Goal: Check status: Check status

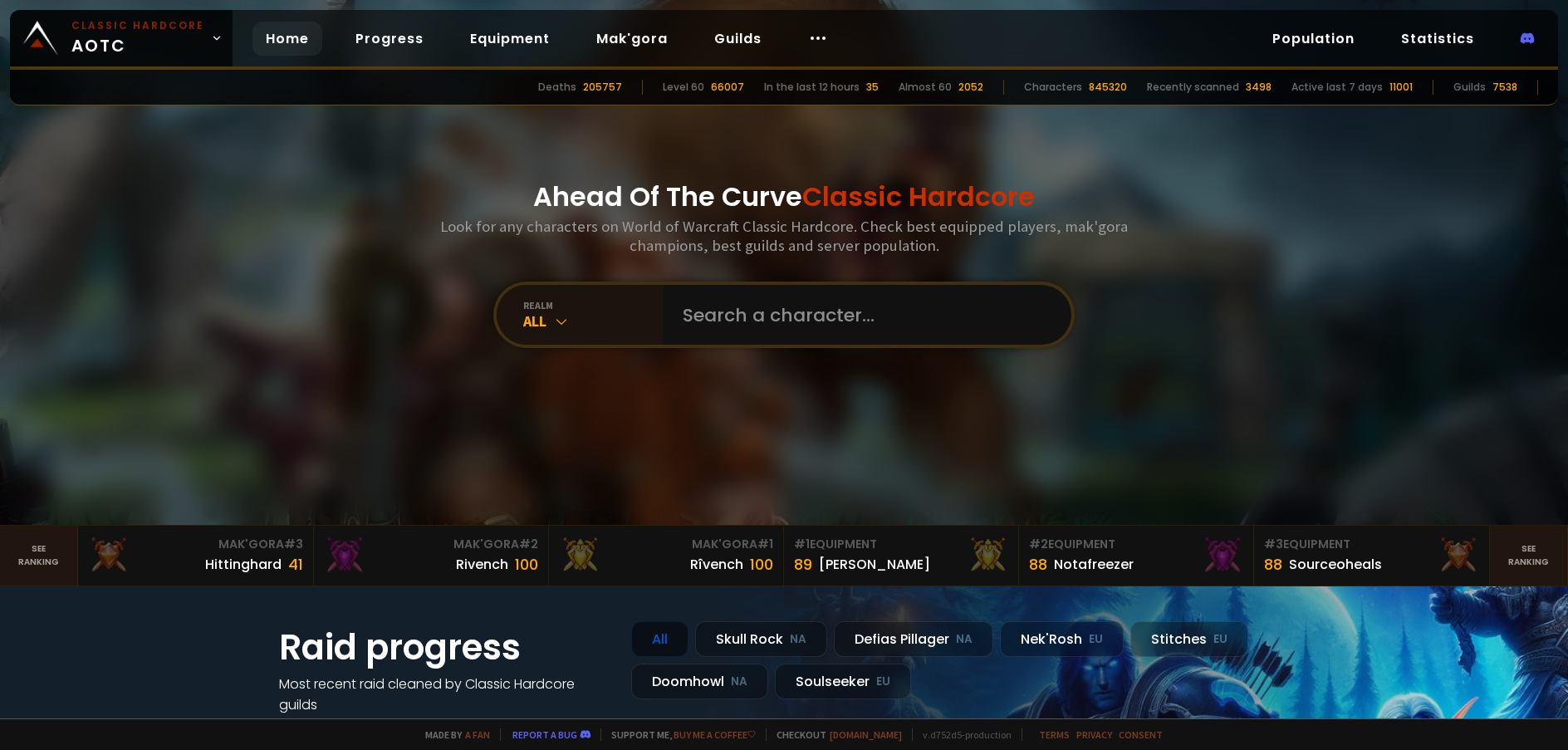
click at [759, 312] on input "text" at bounding box center [862, 315] width 379 height 60
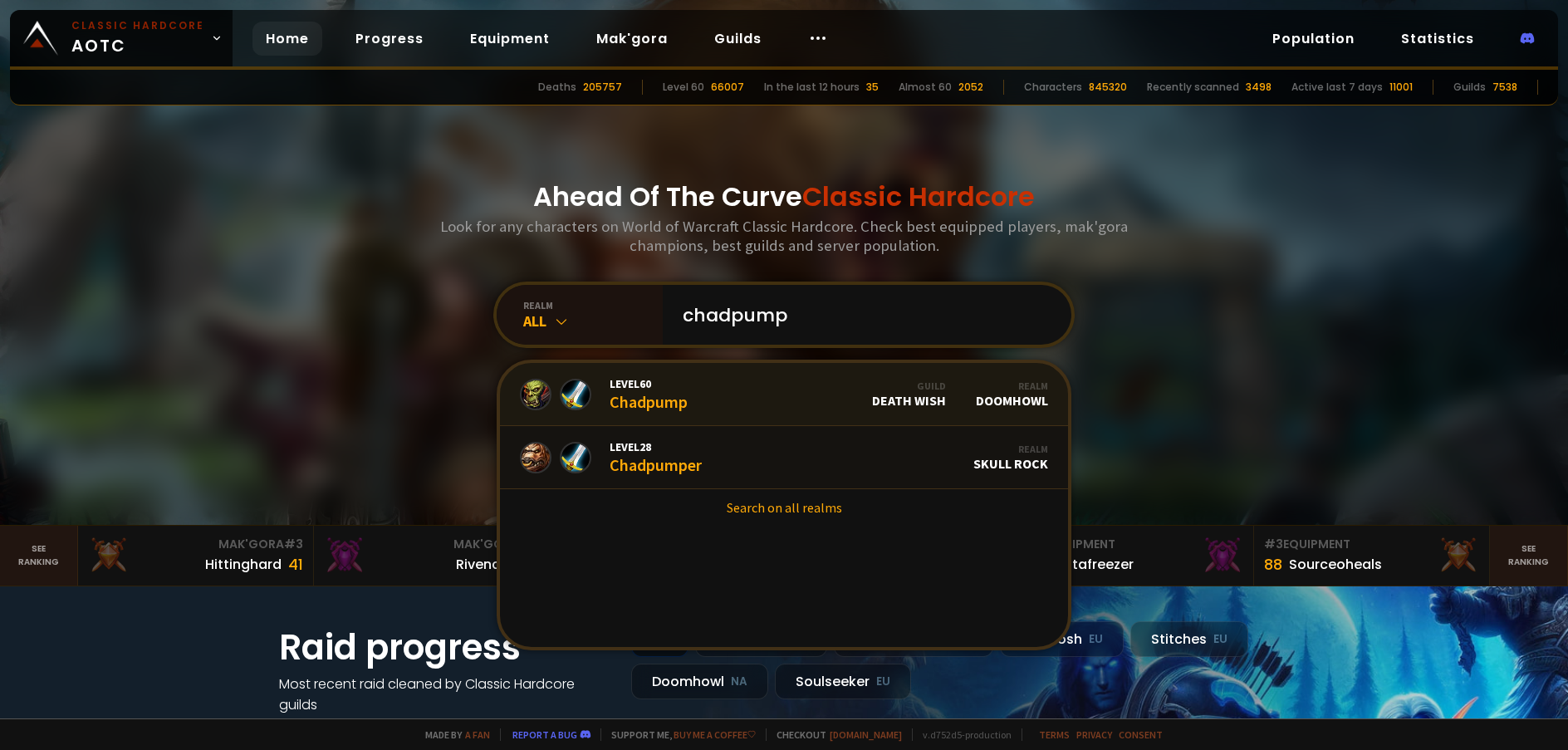
type input "chadpump"
click at [688, 405] on link "Level 60 Chadpump Guild Death Wish Realm Doomhowl" at bounding box center [784, 395] width 568 height 63
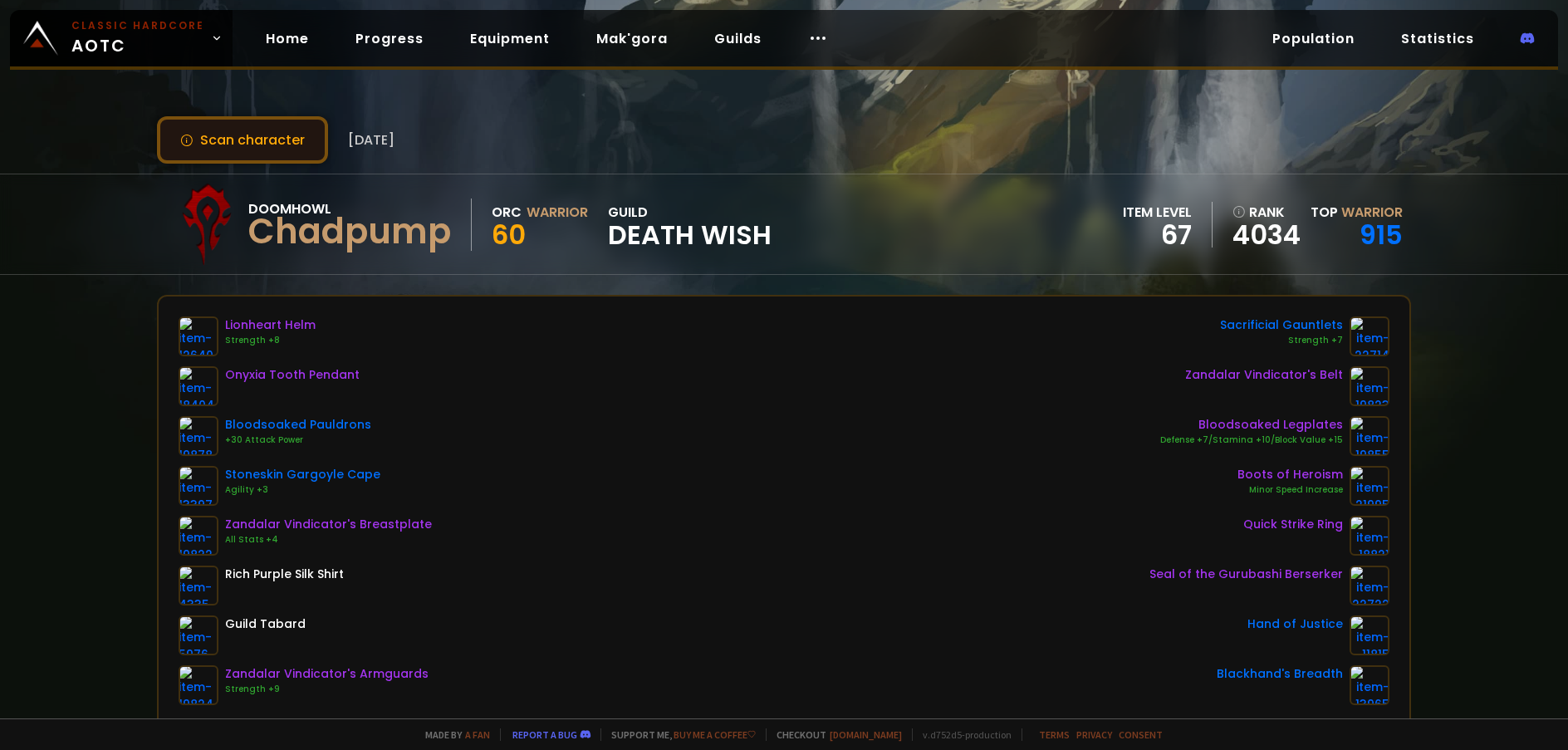
click at [292, 134] on button "Scan character" at bounding box center [242, 140] width 171 height 47
click at [291, 139] on button "Scan character" at bounding box center [242, 140] width 171 height 47
click at [297, 142] on button "Scan character" at bounding box center [242, 140] width 171 height 47
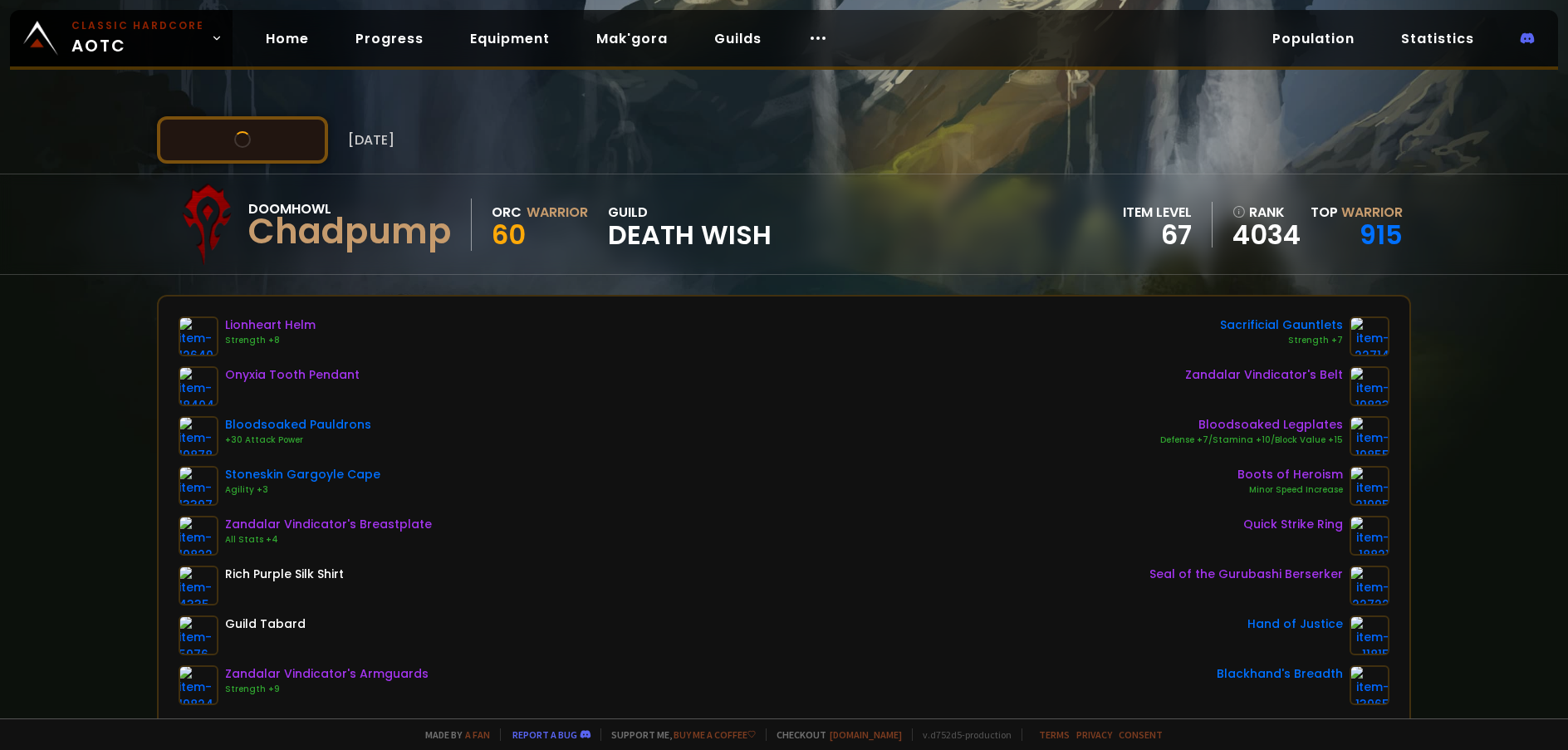
click at [297, 142] on button "Scan character" at bounding box center [242, 140] width 171 height 47
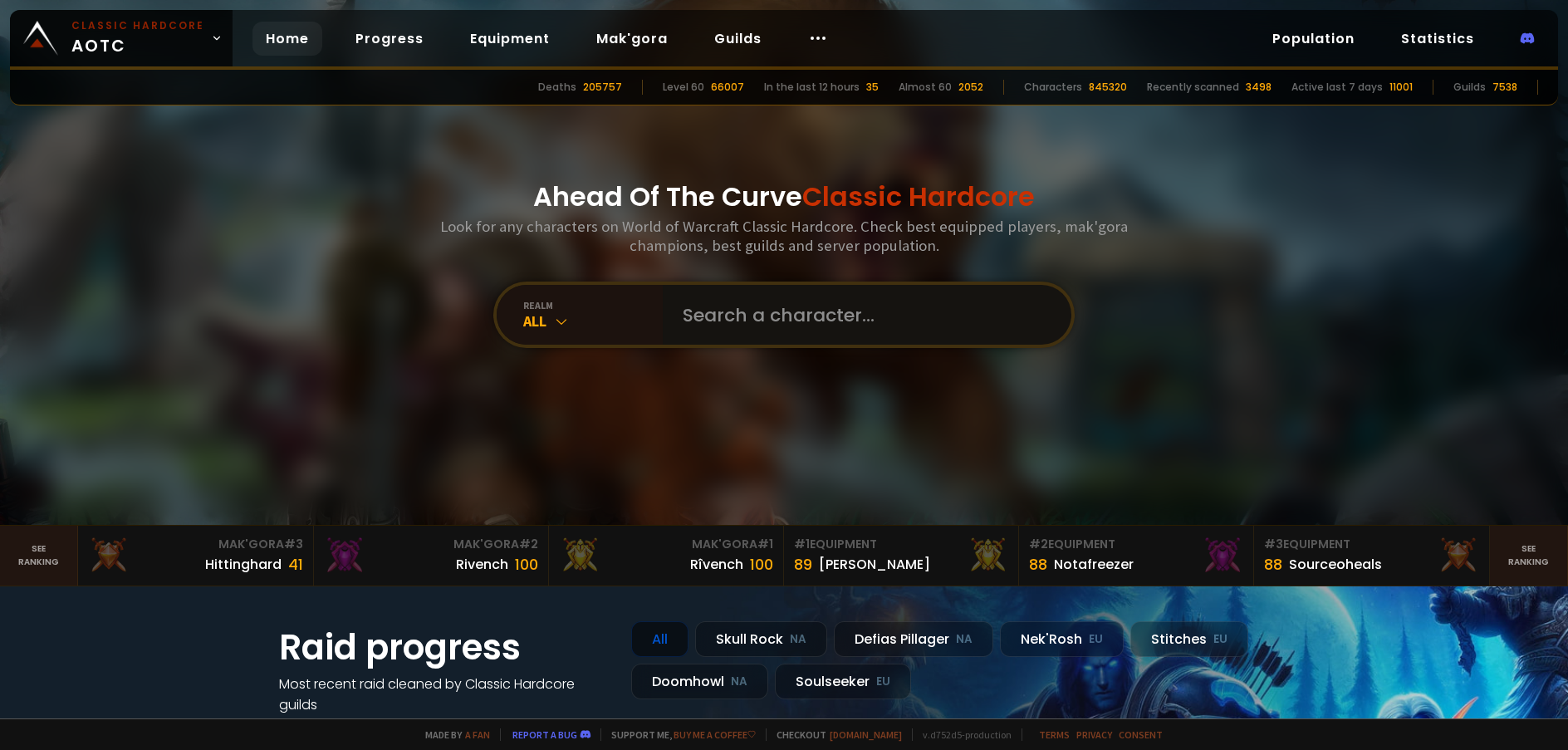
click at [756, 323] on input "text" at bounding box center [862, 315] width 379 height 60
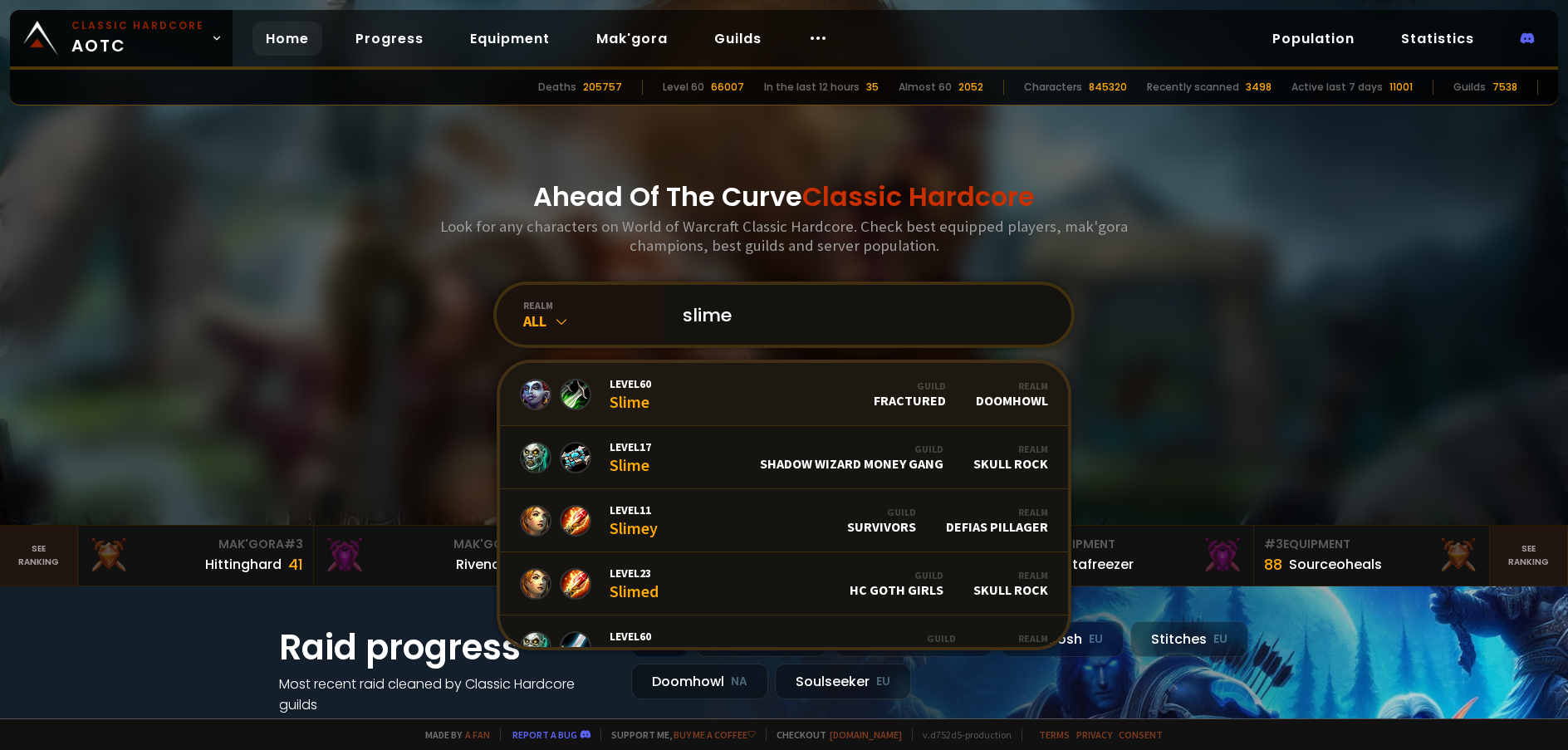
type input "slime"
click at [641, 398] on div "Level 60 Slime" at bounding box center [630, 394] width 41 height 36
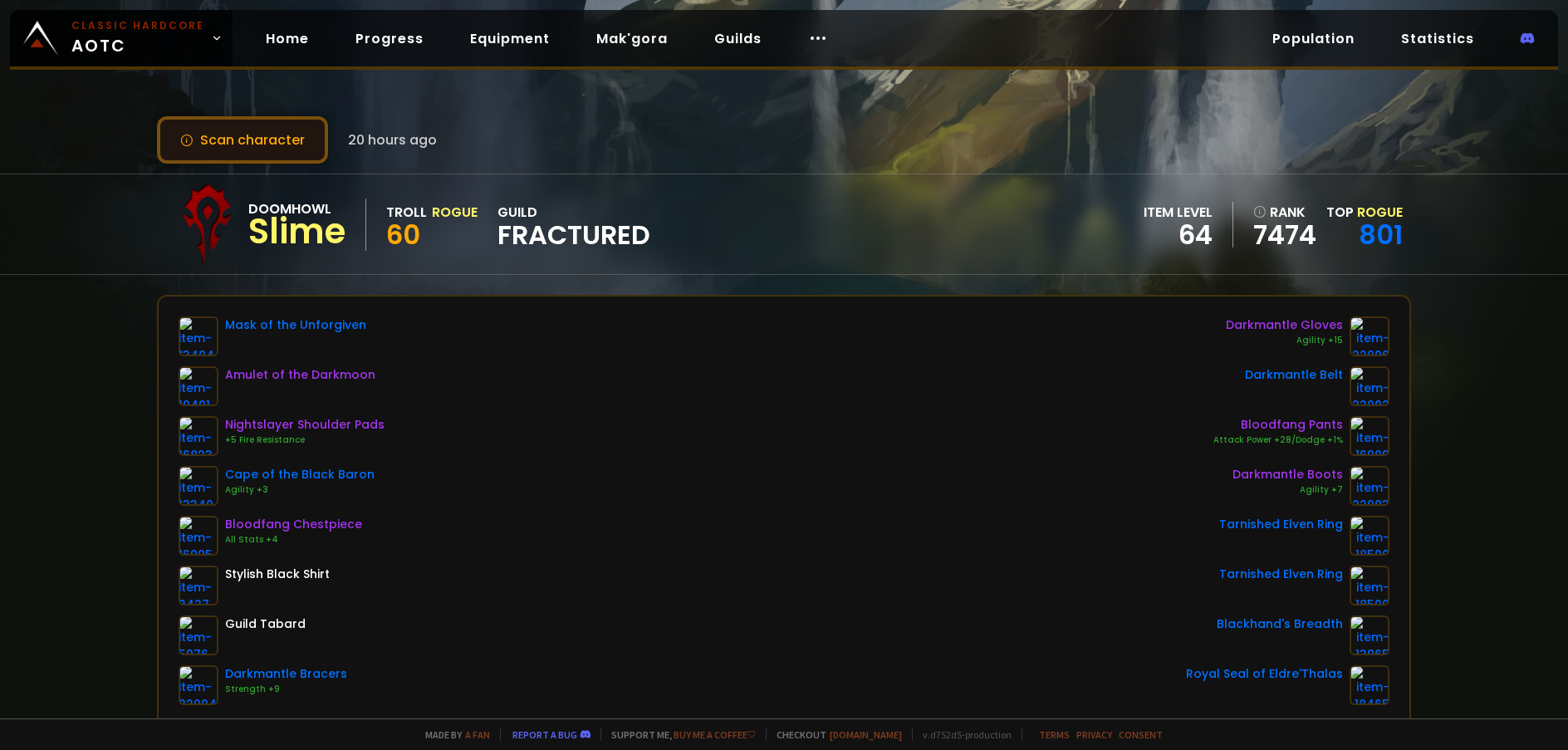
click at [219, 130] on button "Scan character" at bounding box center [242, 140] width 171 height 47
click at [1279, 146] on div "Scan character 20 hours ago" at bounding box center [784, 140] width 1254 height 47
click at [853, 557] on div "Mask of the Unforgiven Amulet of the Darkmoon Nightslayer Shoulder Pads +5 Fire…" at bounding box center [784, 511] width 1211 height 389
drag, startPoint x: 595, startPoint y: 408, endPoint x: 641, endPoint y: 414, distance: 46.4
click at [641, 414] on div "Mask of the Unforgiven Amulet of the Darkmoon Nightslayer Shoulder Pads +5 Fire…" at bounding box center [784, 511] width 1211 height 389
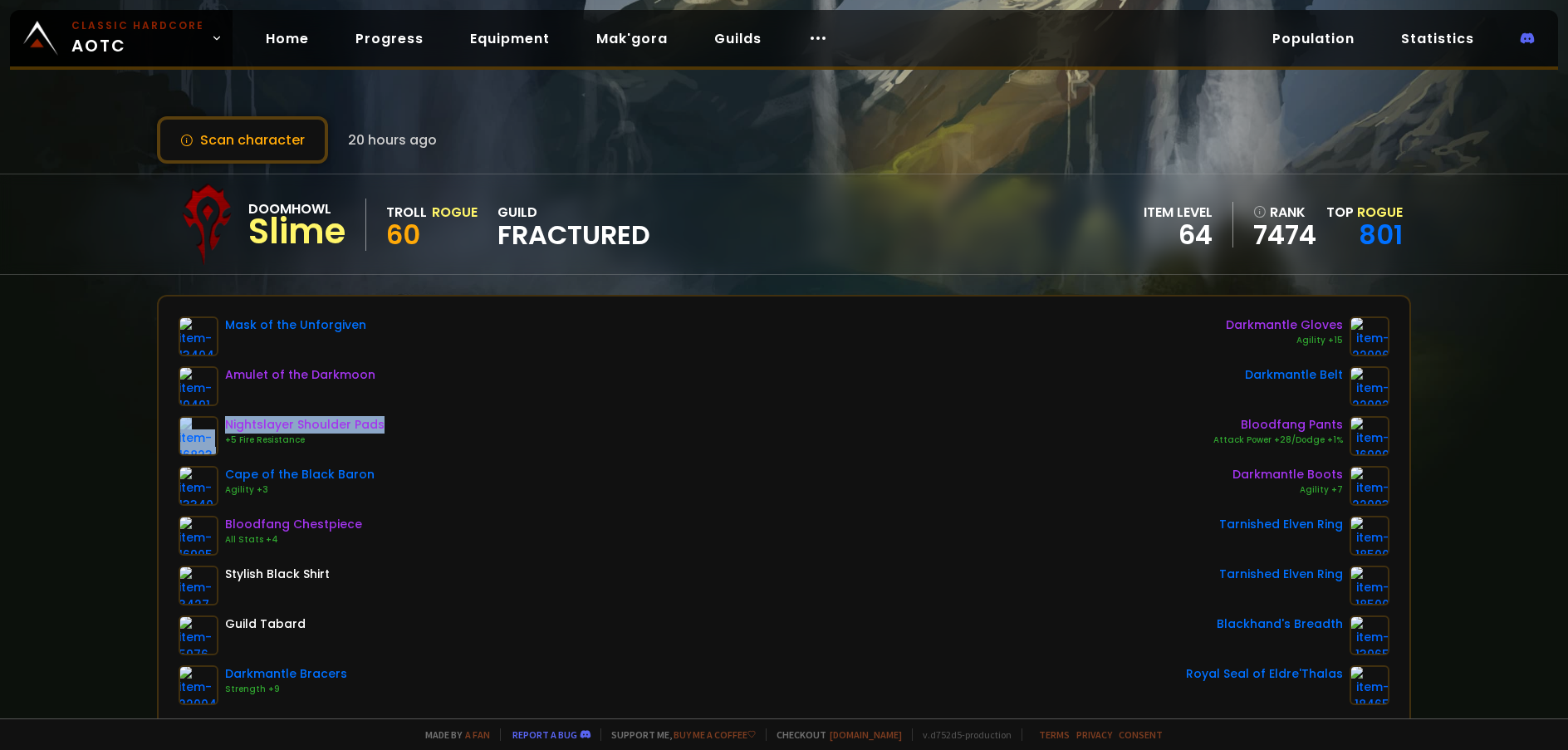
click at [723, 385] on div "Mask of the Unforgiven Amulet of the Darkmoon Nightslayer Shoulder Pads +5 Fire…" at bounding box center [784, 511] width 1211 height 389
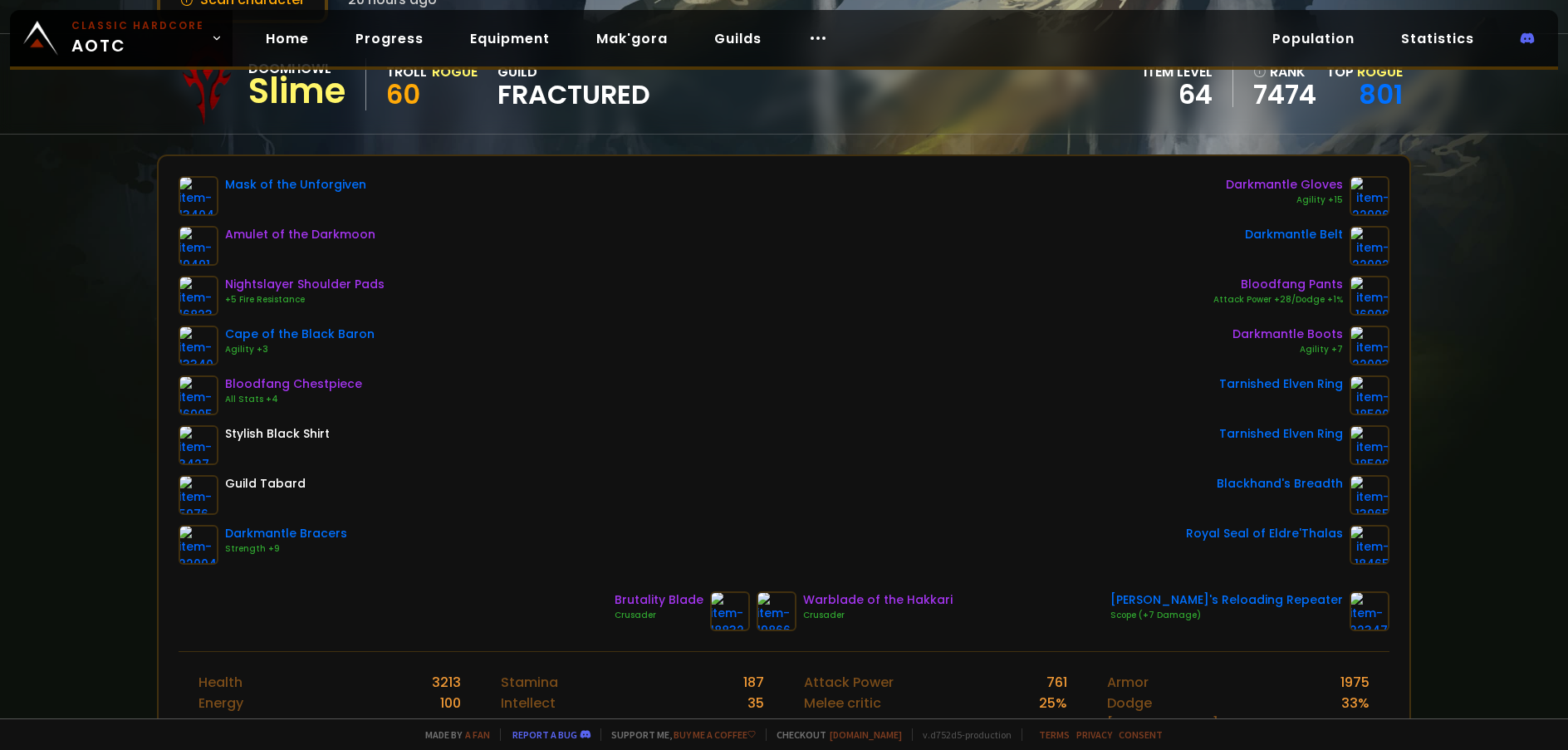
scroll to position [166, 0]
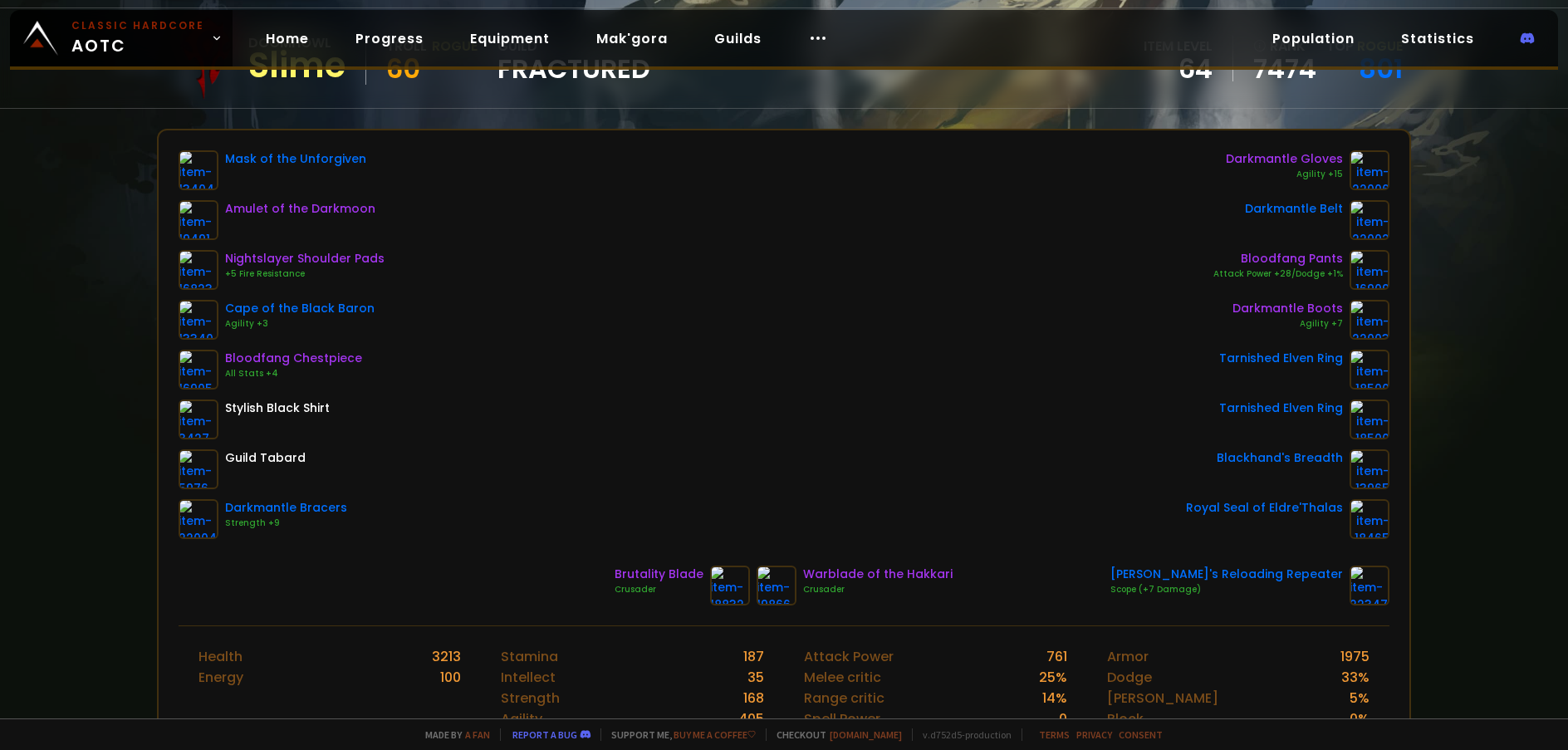
click at [1024, 368] on div "Mask of the Unforgiven Amulet of the Darkmoon Nightslayer Shoulder Pads +5 Fire…" at bounding box center [784, 344] width 1211 height 389
